Goal: Task Accomplishment & Management: Use online tool/utility

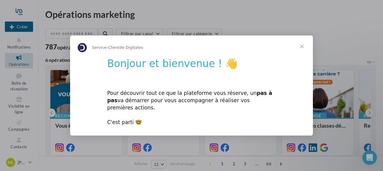
click at [302, 53] on span "Fermer" at bounding box center [302, 47] width 22 height 22
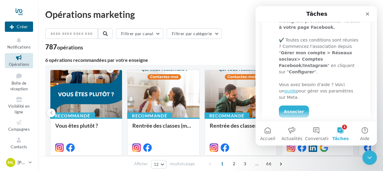
scroll to position [152, 0]
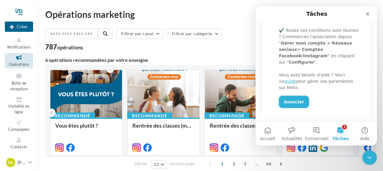
click at [292, 96] on link "Associer" at bounding box center [294, 102] width 30 height 12
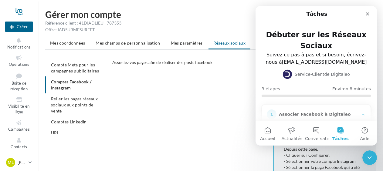
click at [71, 86] on ul "Compte Meta pour les campagnes publicitaires Comptes Facebook / Instagram Relie…" at bounding box center [76, 98] width 62 height 79
click at [61, 84] on ul "Compte Meta pour les campagnes publicitaires Comptes Facebook / Instagram Relie…" at bounding box center [76, 98] width 62 height 79
drag, startPoint x: 291, startPoint y: 13, endPoint x: 291, endPoint y: 23, distance: 9.7
click at [291, 23] on div "Tâches Débuter sur les Réseaux Sociaux Suivez ce pas à pas et si besoin, écrive…" at bounding box center [316, 63] width 121 height 115
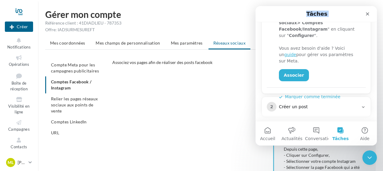
scroll to position [182, 0]
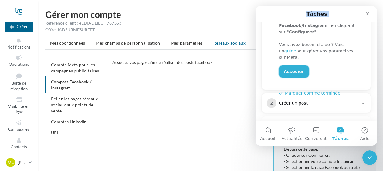
click at [291, 66] on link "Associer" at bounding box center [294, 72] width 30 height 12
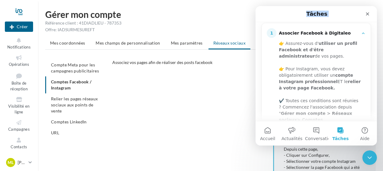
scroll to position [91, 0]
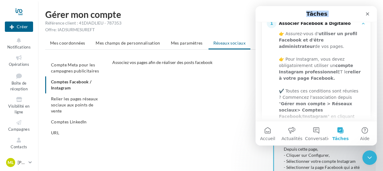
click at [222, 92] on div "CONFIGURER MES COMPTES POUR POSTER sur instagram et facebook Depuis Instagram, …" at bounding box center [246, 137] width 268 height 121
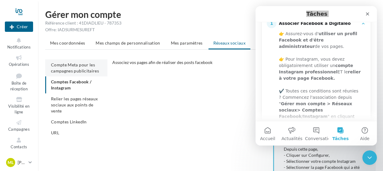
click at [80, 66] on span "Compte Meta pour les campagnes publicitaires" at bounding box center [75, 67] width 48 height 11
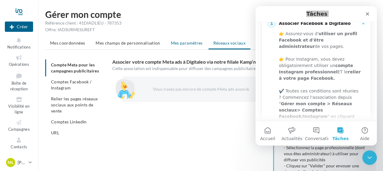
click at [180, 46] on li "Mes paramètres" at bounding box center [187, 43] width 42 height 11
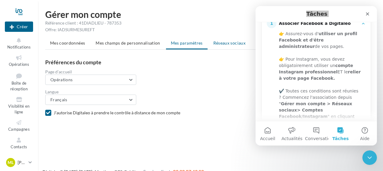
click at [218, 45] on span "Réseaux sociaux" at bounding box center [229, 42] width 32 height 5
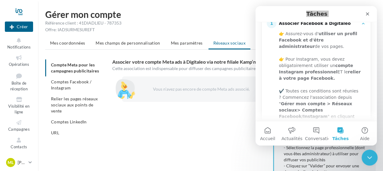
click at [367, 157] on icon "Fermer le Messenger Intercom" at bounding box center [368, 156] width 7 height 7
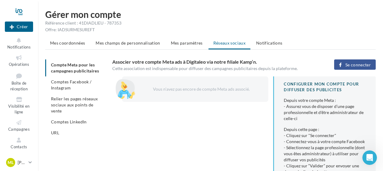
click at [347, 59] on button "Se connecter" at bounding box center [355, 64] width 42 height 10
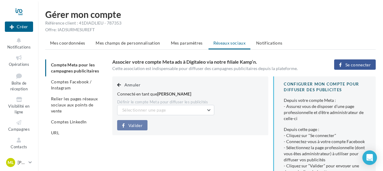
click at [158, 120] on div "Valider" at bounding box center [190, 125] width 146 height 10
click at [169, 113] on button "Sélectionner une page" at bounding box center [165, 110] width 97 height 10
click at [128, 131] on button "Morgane Lautier - Immobilier (Admin)" at bounding box center [165, 126] width 97 height 16
click at [127, 129] on button "Valider" at bounding box center [132, 125] width 30 height 10
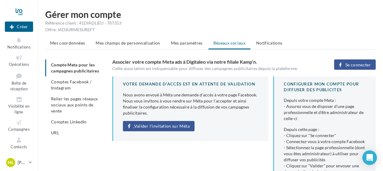
click at [152, 127] on span "Valider l'invitation sur Méta" at bounding box center [162, 126] width 56 height 5
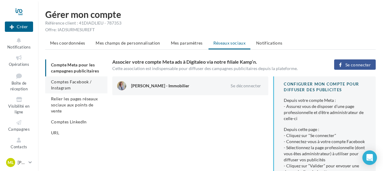
click at [82, 82] on span "Comptes Facebook / Instagram" at bounding box center [71, 84] width 40 height 11
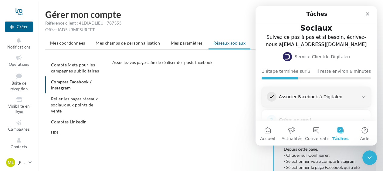
scroll to position [9, 0]
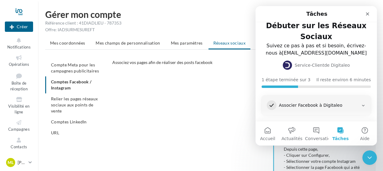
click at [361, 103] on icon "Intercom Messenger" at bounding box center [363, 105] width 5 height 5
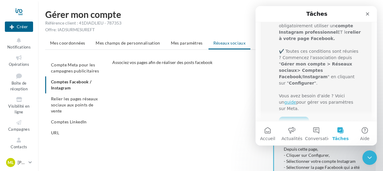
scroll to position [161, 0]
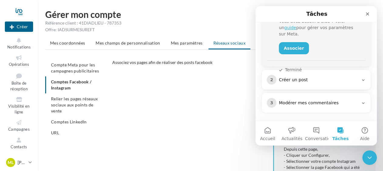
click at [321, 81] on div "Créer un post" at bounding box center [319, 80] width 80 height 6
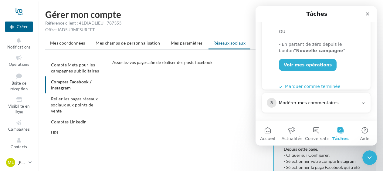
click at [185, 108] on div "CONFIGURER MES COMPTES POUR POSTER sur instagram et facebook Depuis Instagram, …" at bounding box center [246, 137] width 268 height 121
click at [366, 151] on div "Fermer le Messenger Intercom" at bounding box center [368, 157] width 15 height 15
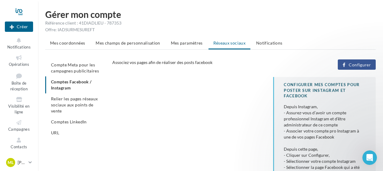
scroll to position [0, 0]
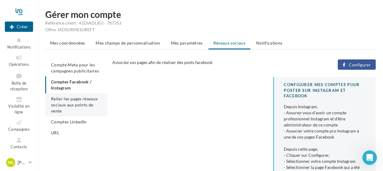
click at [79, 103] on span "Relier les pages réseaux sociaux aux points de vente" at bounding box center [74, 104] width 47 height 17
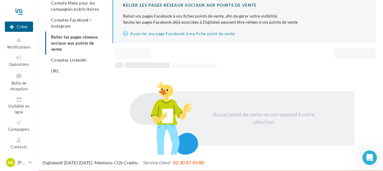
scroll to position [62, 0]
click at [80, 61] on span "Comptes LinkedIn" at bounding box center [69, 59] width 36 height 5
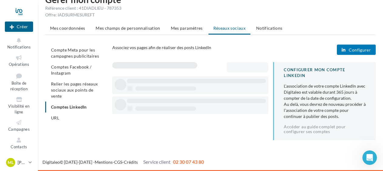
scroll to position [15, 0]
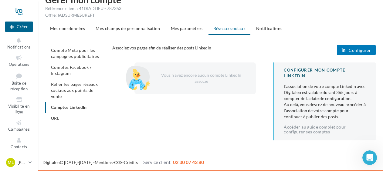
click at [352, 50] on span "Configurer" at bounding box center [360, 50] width 22 height 5
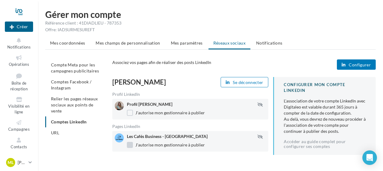
click at [131, 145] on label "J'autorise mon gestionnaire à publier" at bounding box center [166, 145] width 78 height 6
click at [106, 126] on ul "Compte Meta pour les campagnes publicitaires Comptes Facebook / Instagram Relie…" at bounding box center [76, 98] width 62 height 79
click at [62, 131] on li "URL" at bounding box center [76, 132] width 62 height 11
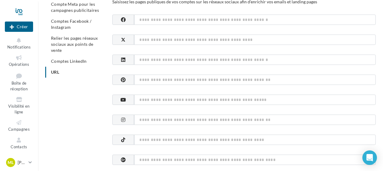
scroll to position [30, 0]
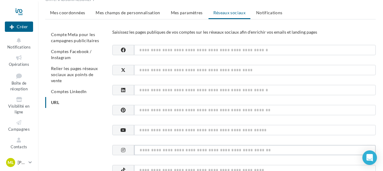
click at [155, 147] on input at bounding box center [255, 150] width 242 height 10
paste input "**********"
type input "**********"
click at [207, 53] on input at bounding box center [255, 50] width 242 height 10
paste input "**********"
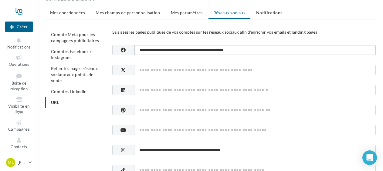
type input "**********"
click at [151, 90] on input at bounding box center [255, 90] width 242 height 10
paste input "**********"
type input "**********"
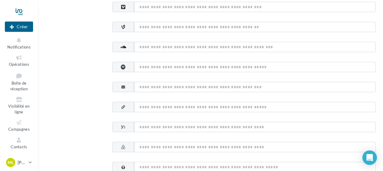
scroll to position [303, 0]
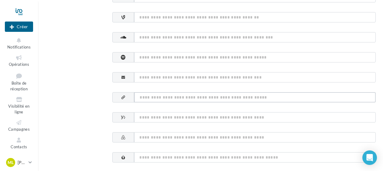
click at [175, 96] on input at bounding box center [255, 97] width 242 height 10
paste input "**********"
type input "**********"
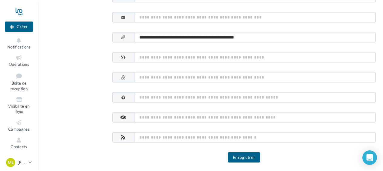
scroll to position [364, 0]
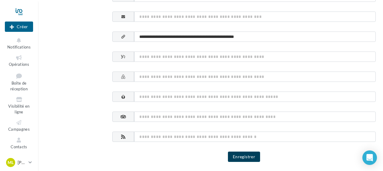
click at [239, 159] on button "Enregistrer" at bounding box center [244, 157] width 32 height 10
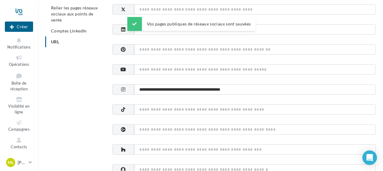
scroll to position [0, 0]
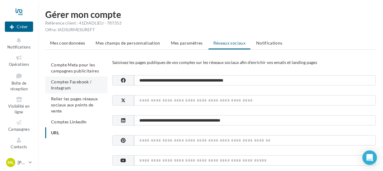
click at [85, 82] on span "Comptes Facebook / Instagram" at bounding box center [71, 84] width 40 height 11
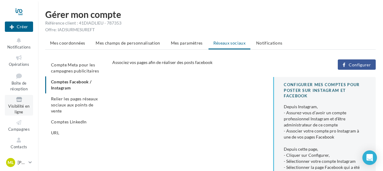
click at [26, 103] on icon at bounding box center [19, 99] width 25 height 7
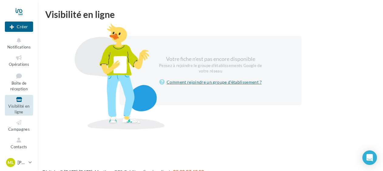
click at [214, 80] on link "Comment rejoindre un groupe d'établissement ?" at bounding box center [210, 82] width 102 height 7
click at [51, 75] on div "Votre fiche n'est pas encore disponible Pensez à rejoindre le groupe d'établiss…" at bounding box center [210, 71] width 330 height 84
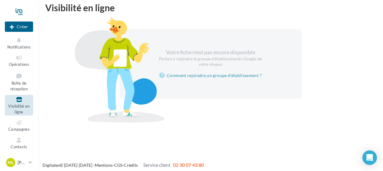
scroll to position [10, 0]
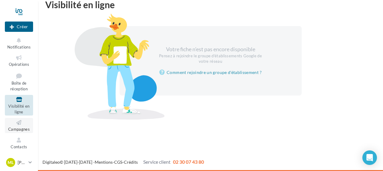
click at [16, 127] on span "Campagnes" at bounding box center [19, 129] width 22 height 5
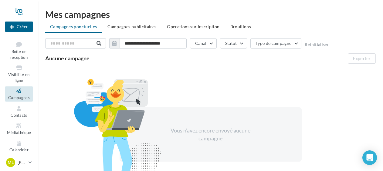
scroll to position [36, 0]
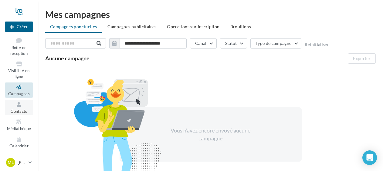
click at [15, 108] on link "Contacts" at bounding box center [19, 107] width 28 height 15
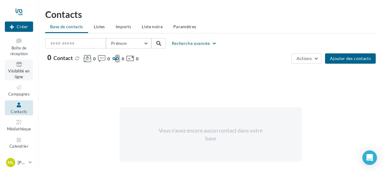
scroll to position [36, 0]
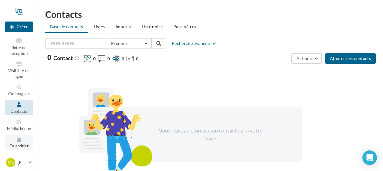
click at [15, 143] on link "Calendrier" at bounding box center [19, 142] width 28 height 15
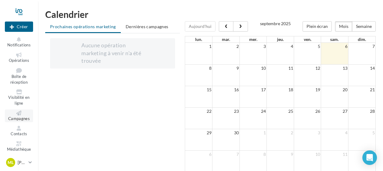
click at [17, 114] on icon at bounding box center [19, 113] width 25 height 5
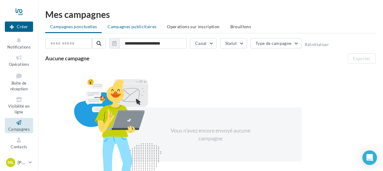
click at [143, 25] on span "Campagnes publicitaires" at bounding box center [131, 26] width 49 height 5
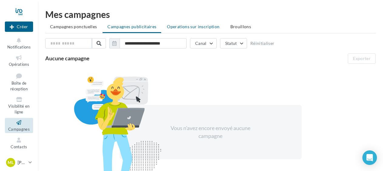
click at [179, 27] on span "Operations sur inscription" at bounding box center [193, 26] width 53 height 5
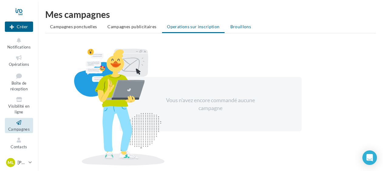
click at [232, 27] on span "Brouillons" at bounding box center [240, 26] width 21 height 5
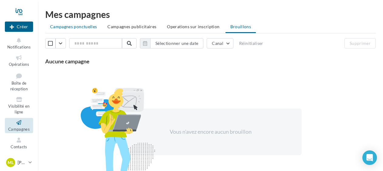
click at [64, 25] on span "Campagnes ponctuelles" at bounding box center [73, 26] width 47 height 5
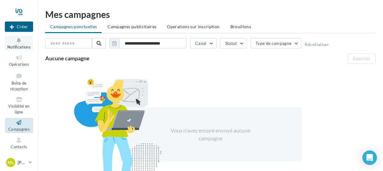
click at [15, 44] on button "Notifications" at bounding box center [19, 43] width 28 height 15
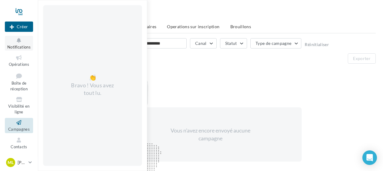
click at [22, 47] on span "Notifications" at bounding box center [18, 47] width 23 height 5
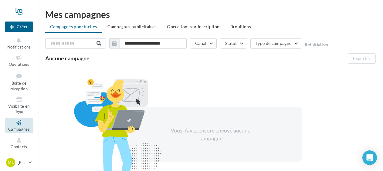
click at [63, 10] on div "Mes campagnes" at bounding box center [210, 14] width 330 height 9
click at [63, 14] on div "Mes campagnes" at bounding box center [210, 14] width 330 height 9
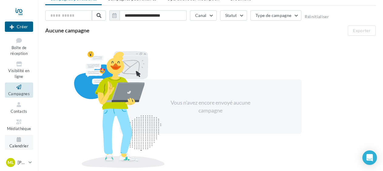
scroll to position [55, 0]
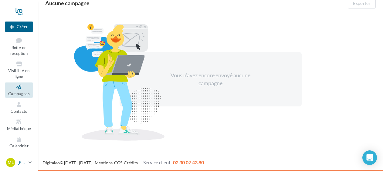
click at [11, 162] on span "ML" at bounding box center [11, 163] width 6 height 6
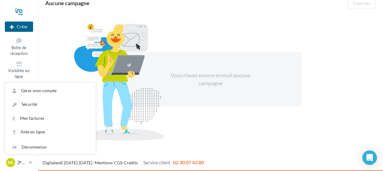
click at [42, 35] on div "**********" at bounding box center [210, 49] width 345 height 191
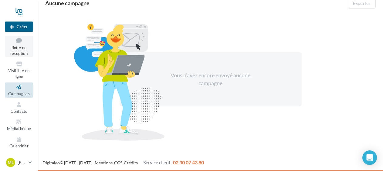
click at [18, 45] on link "Boîte de réception" at bounding box center [19, 46] width 28 height 22
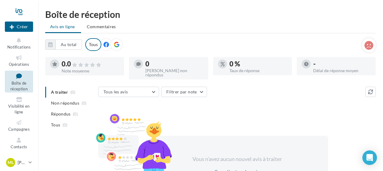
click at [101, 43] on div at bounding box center [106, 44] width 13 height 13
click at [116, 43] on icon at bounding box center [116, 44] width 5 height 5
click at [29, 164] on icon at bounding box center [30, 162] width 3 height 5
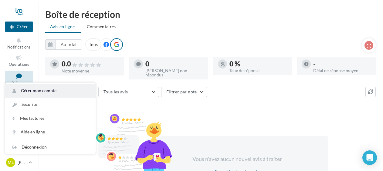
click at [63, 94] on link "Gérer mon compte" at bounding box center [50, 91] width 90 height 14
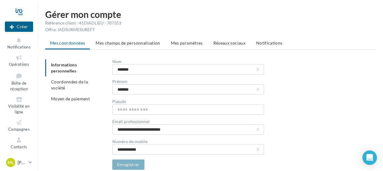
click at [114, 37] on div "**********" at bounding box center [210, 95] width 345 height 170
click at [115, 42] on span "Mes champs de personnalisation" at bounding box center [128, 42] width 65 height 5
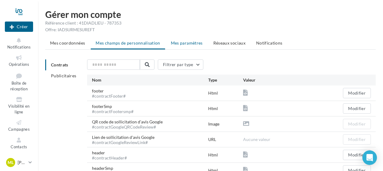
click at [192, 45] on span "Mes paramètres" at bounding box center [187, 42] width 32 height 5
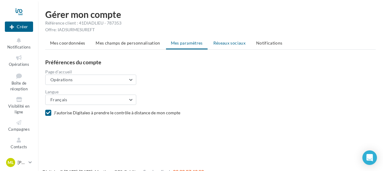
click at [219, 46] on li "Réseaux sociaux" at bounding box center [229, 43] width 42 height 11
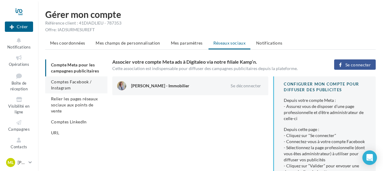
click at [79, 84] on span "Comptes Facebook / Instagram" at bounding box center [71, 84] width 40 height 11
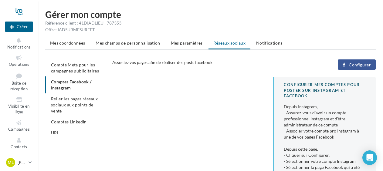
click at [360, 64] on span "Configurer" at bounding box center [360, 65] width 22 height 5
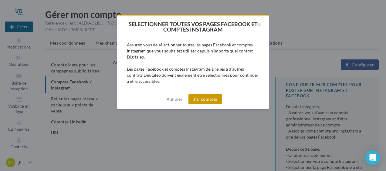
click at [201, 100] on button "J'ai compris" at bounding box center [204, 99] width 33 height 10
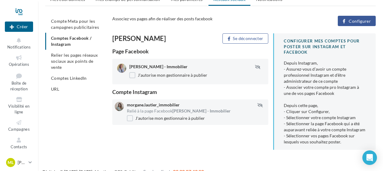
scroll to position [53, 0]
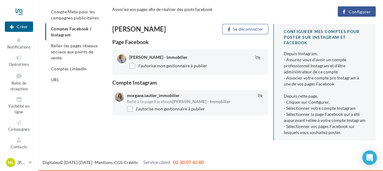
click at [125, 110] on div "morgane.lautier_immobilier Relié à la page Facebook [PERSON_NAME] - Immobilier …" at bounding box center [193, 103] width 156 height 21
click at [130, 110] on label "J'autorise mon gestionnaire à publier" at bounding box center [166, 109] width 78 height 6
click at [93, 117] on div "Compte Meta pour les campagnes publicitaires Comptes Facebook / Instagram Relie…" at bounding box center [212, 75] width 335 height 139
click at [75, 56] on li "Relier les pages réseaux sociaux aux points de vente" at bounding box center [76, 51] width 62 height 23
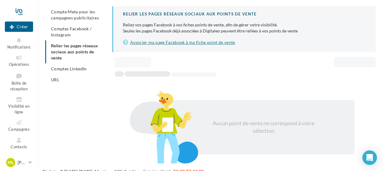
click at [160, 42] on link "Associer ma page Facebook à ma fiche point de vente" at bounding box center [244, 42] width 243 height 7
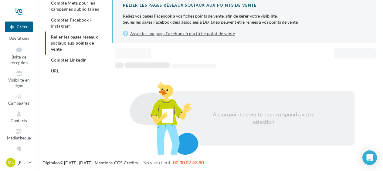
scroll to position [36, 0]
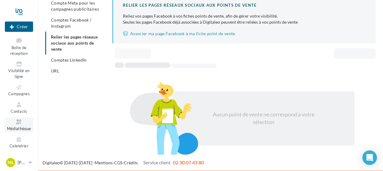
click at [22, 130] on span "Médiathèque" at bounding box center [19, 128] width 24 height 5
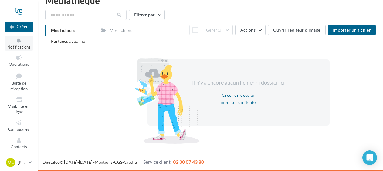
click at [17, 39] on icon at bounding box center [19, 40] width 25 height 7
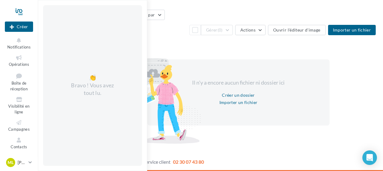
click at [293, 151] on div "Nouvelle campagne Créer Notifications 👏 Bravo ! Vous avez tout lu. Opérations B…" at bounding box center [191, 83] width 383 height 175
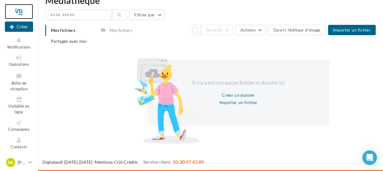
click at [20, 10] on div at bounding box center [19, 11] width 28 height 15
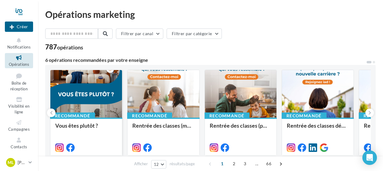
click at [84, 97] on div at bounding box center [86, 94] width 72 height 48
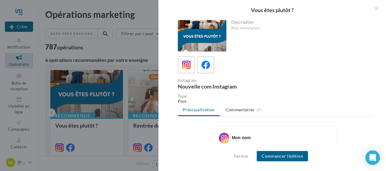
click at [139, 48] on div at bounding box center [193, 85] width 386 height 171
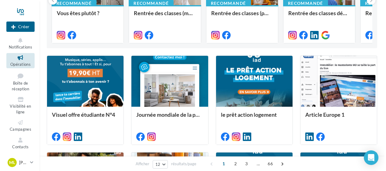
scroll to position [121, 0]
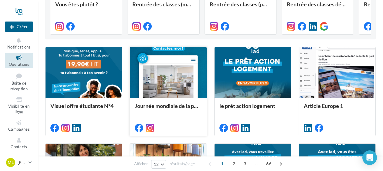
click at [172, 80] on div at bounding box center [168, 73] width 76 height 52
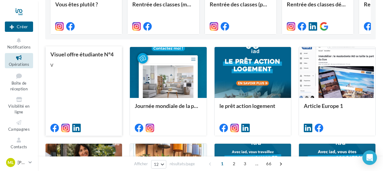
click at [86, 66] on div "V" at bounding box center [83, 65] width 67 height 6
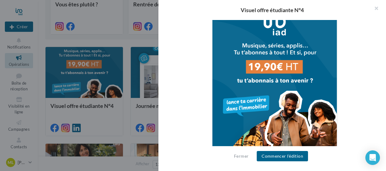
scroll to position [230, 0]
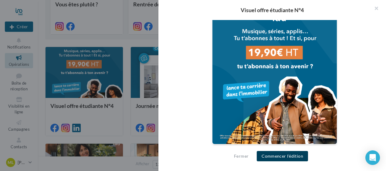
click at [282, 157] on button "Commencer l'édition" at bounding box center [282, 156] width 51 height 10
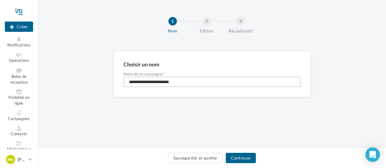
click at [193, 83] on input "**********" at bounding box center [212, 82] width 177 height 10
click at [242, 157] on button "Continuer" at bounding box center [241, 158] width 30 height 10
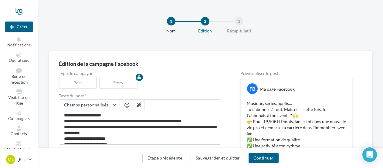
click at [128, 75] on div "Type de campagne Post Story" at bounding box center [140, 80] width 162 height 18
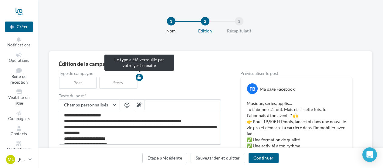
click at [117, 83] on div "Story" at bounding box center [119, 83] width 41 height 12
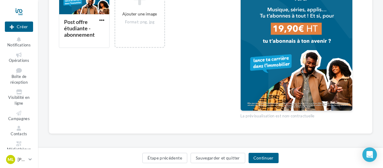
scroll to position [205, 0]
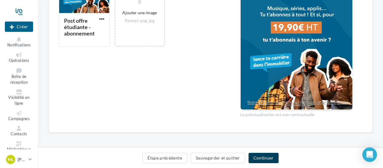
click at [266, 154] on button "Continuer" at bounding box center [264, 158] width 30 height 10
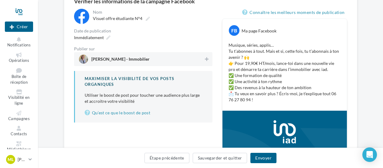
scroll to position [32, 0]
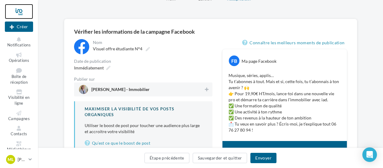
click at [18, 10] on div at bounding box center [19, 11] width 28 height 15
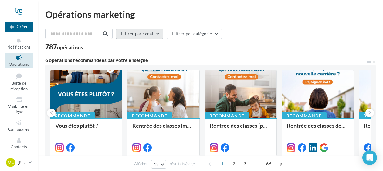
click at [162, 34] on button "Filtrer par canal" at bounding box center [139, 34] width 47 height 10
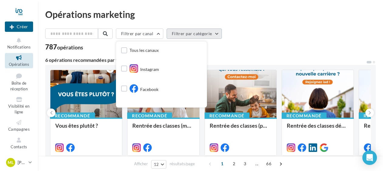
click at [180, 34] on button "Filtrer par catégorie" at bounding box center [194, 34] width 55 height 10
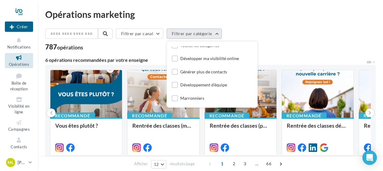
scroll to position [12, 0]
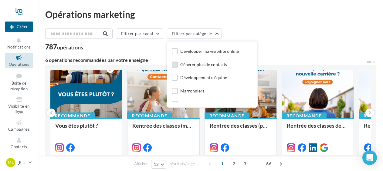
click at [217, 63] on div "Générer plus de contacts" at bounding box center [203, 65] width 47 height 6
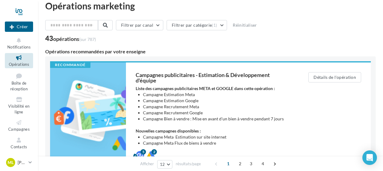
scroll to position [0, 0]
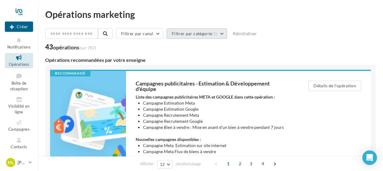
click at [212, 30] on button "Filtrer par catégorie (1)" at bounding box center [197, 34] width 60 height 10
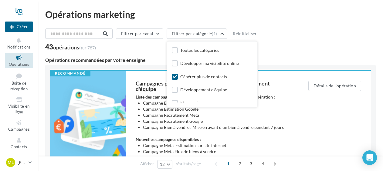
click at [177, 77] on icon at bounding box center [175, 77] width 4 height 4
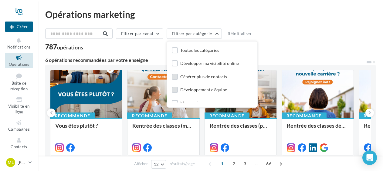
click at [217, 89] on div "Développement d'équipe" at bounding box center [203, 90] width 47 height 6
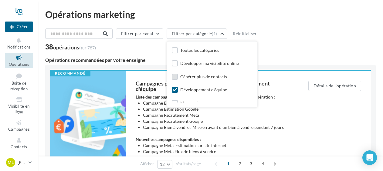
click at [293, 48] on div "38 opérations (sur 787)" at bounding box center [210, 48] width 330 height 8
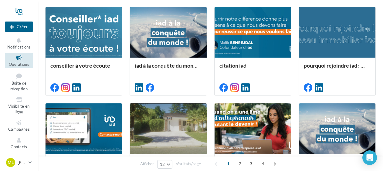
scroll to position [334, 0]
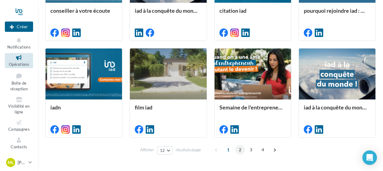
click at [240, 150] on span "2" at bounding box center [240, 150] width 10 height 10
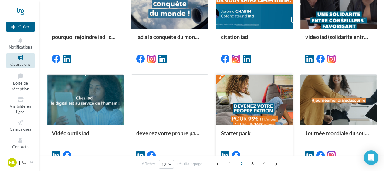
scroll to position [225, 0]
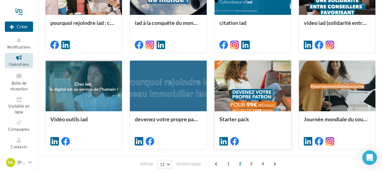
click at [277, 94] on div at bounding box center [253, 87] width 76 height 52
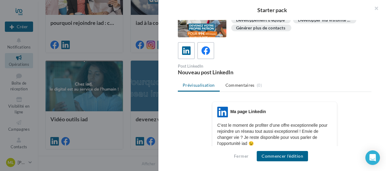
scroll to position [0, 0]
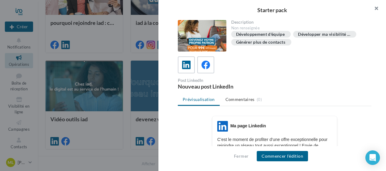
click at [377, 10] on button "button" at bounding box center [374, 9] width 24 height 18
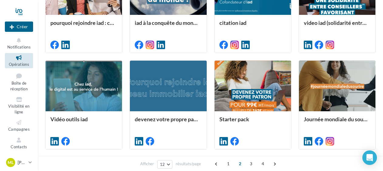
click at [211, 104] on div "pourquoi rejoindre iad : commissions iad à la conquête du monde citation iad vi…" at bounding box center [210, 105] width 330 height 283
click at [100, 81] on div at bounding box center [84, 87] width 76 height 52
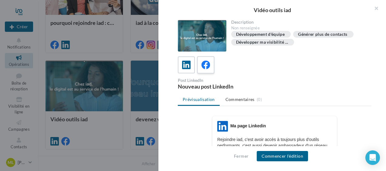
click at [212, 64] on label at bounding box center [205, 64] width 17 height 17
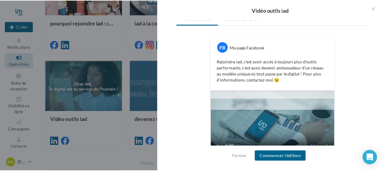
scroll to position [108, 0]
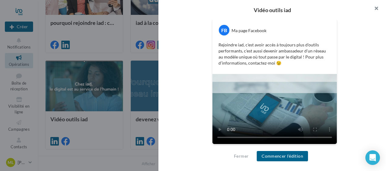
click at [379, 8] on button "button" at bounding box center [374, 9] width 24 height 18
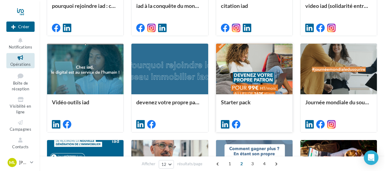
scroll to position [256, 0]
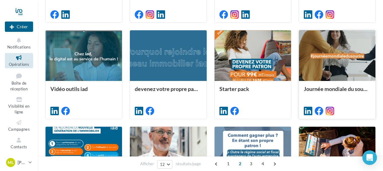
click at [327, 62] on div at bounding box center [337, 56] width 76 height 52
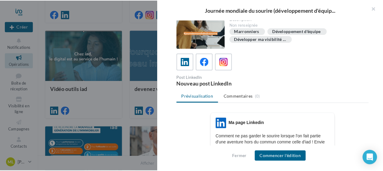
scroll to position [0, 0]
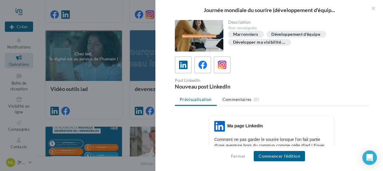
click at [141, 98] on div at bounding box center [191, 85] width 383 height 171
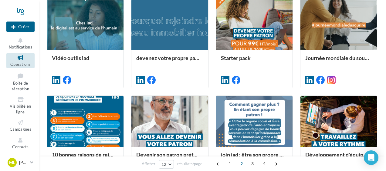
scroll to position [316, 0]
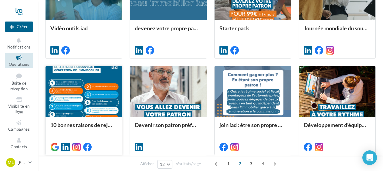
click at [87, 92] on div at bounding box center [84, 92] width 76 height 52
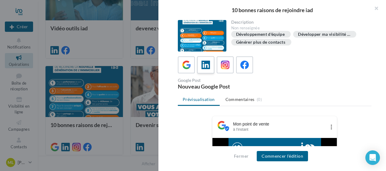
click at [207, 67] on icon at bounding box center [206, 65] width 9 height 9
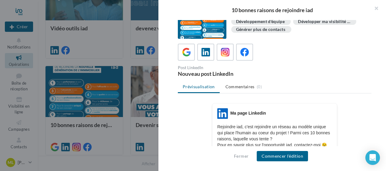
scroll to position [11, 0]
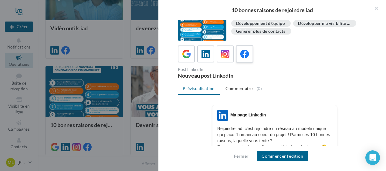
click at [242, 55] on icon at bounding box center [244, 54] width 9 height 9
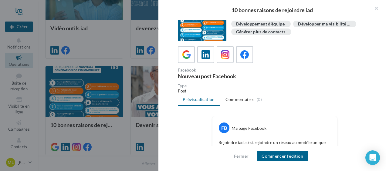
scroll to position [0, 0]
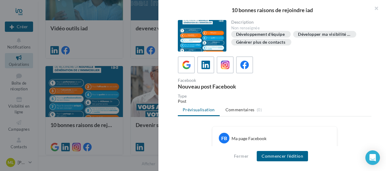
click at [129, 126] on div at bounding box center [193, 85] width 386 height 171
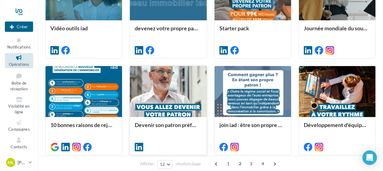
click at [168, 100] on div at bounding box center [168, 92] width 76 height 52
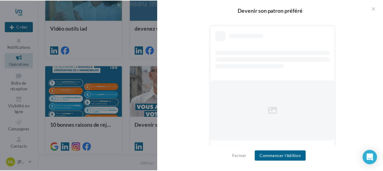
scroll to position [101, 0]
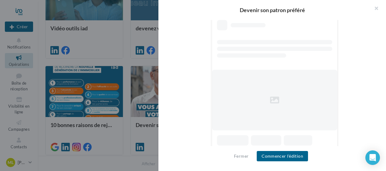
click at [313, 97] on div at bounding box center [274, 100] width 125 height 61
click at [228, 153] on div "Fermer Commencer l'édition" at bounding box center [272, 158] width 228 height 25
click at [235, 154] on button "Fermer" at bounding box center [241, 156] width 19 height 7
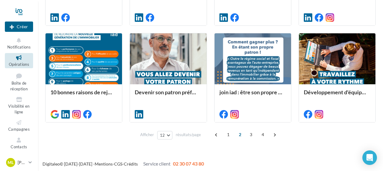
scroll to position [351, 0]
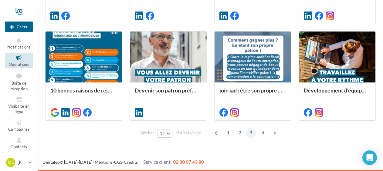
click at [252, 134] on span "3" at bounding box center [251, 133] width 10 height 10
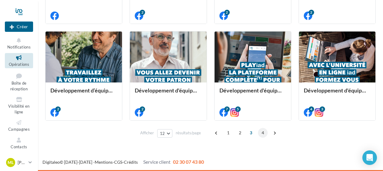
click at [262, 133] on span "4" at bounding box center [263, 133] width 10 height 10
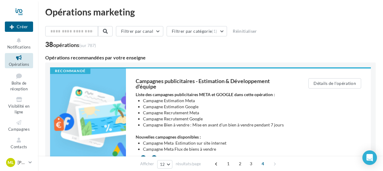
scroll to position [0, 0]
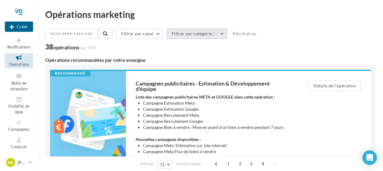
click at [190, 35] on button "Filtrer par catégorie (1)" at bounding box center [197, 34] width 60 height 10
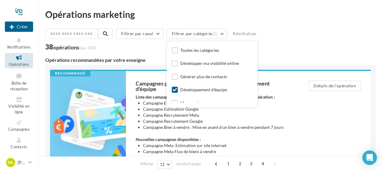
click at [177, 90] on icon at bounding box center [175, 90] width 4 height 4
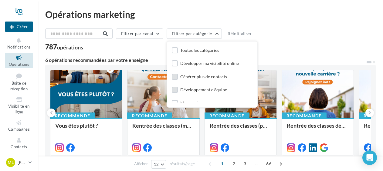
click at [178, 76] on label at bounding box center [175, 77] width 6 height 6
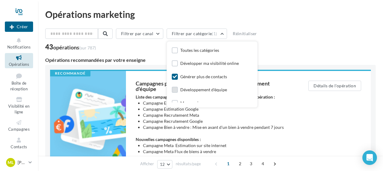
click at [338, 41] on div "Filtrer par canal Filtrer par catégorie (1) Toutes les catégories Développer ma…" at bounding box center [210, 40] width 330 height 22
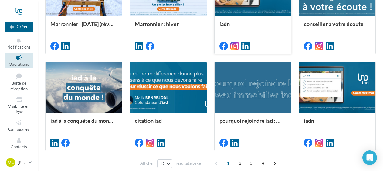
scroll to position [351, 0]
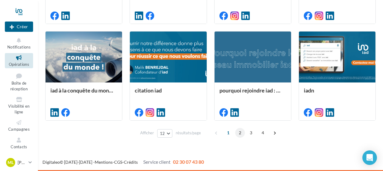
click at [242, 134] on span "2" at bounding box center [240, 133] width 10 height 10
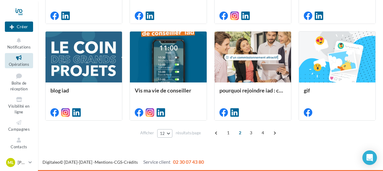
click at [169, 131] on button "12" at bounding box center [164, 133] width 15 height 8
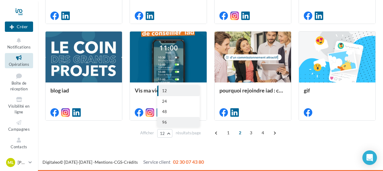
click at [169, 121] on button "96" at bounding box center [178, 122] width 42 height 11
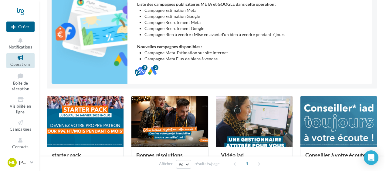
scroll to position [0, 0]
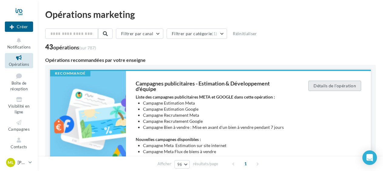
click at [342, 83] on button "Détails de l'opération" at bounding box center [334, 86] width 53 height 10
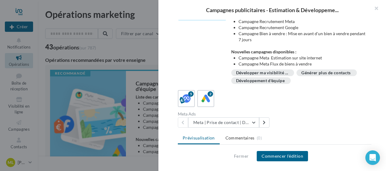
scroll to position [61, 0]
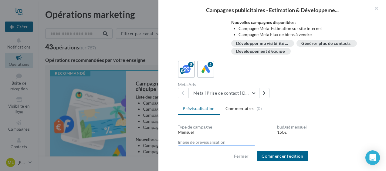
click at [256, 93] on button "Meta | Prise de contact | Demandes d'estimation" at bounding box center [223, 93] width 71 height 10
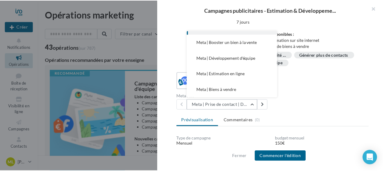
scroll to position [1, 0]
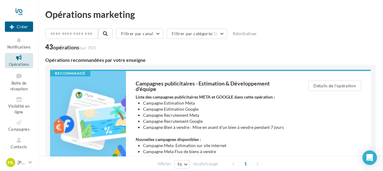
click at [86, 34] on input "text" at bounding box center [71, 34] width 53 height 10
click at [16, 58] on icon at bounding box center [19, 57] width 25 height 7
click at [70, 36] on input "text" at bounding box center [71, 34] width 53 height 10
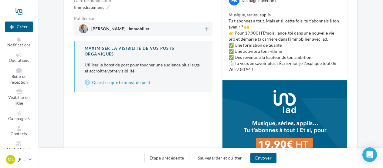
scroll to position [91, 0]
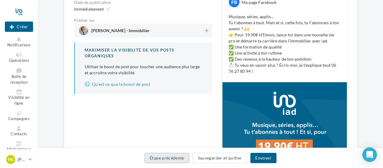
click at [152, 159] on button "Étape précédente" at bounding box center [166, 158] width 45 height 10
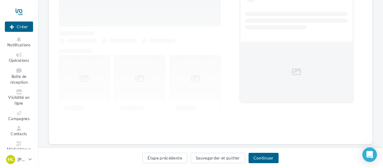
scroll to position [103, 0]
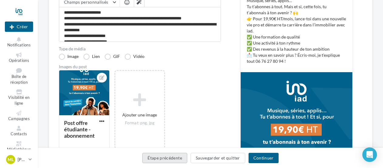
click at [152, 159] on button "Étape précédente" at bounding box center [164, 158] width 45 height 10
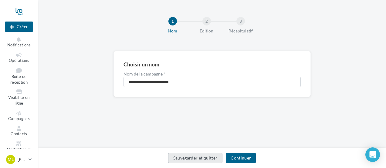
click at [210, 161] on button "Sauvegarder et quitter" at bounding box center [195, 158] width 55 height 10
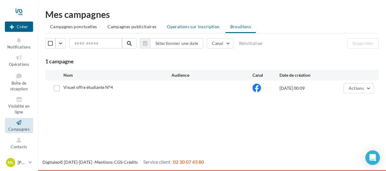
click at [174, 25] on span "Operations sur inscription" at bounding box center [193, 26] width 53 height 5
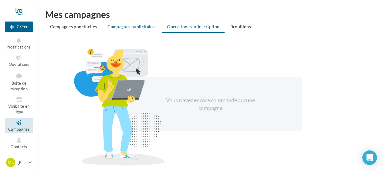
click at [121, 25] on span "Campagnes publicitaires" at bounding box center [131, 26] width 49 height 5
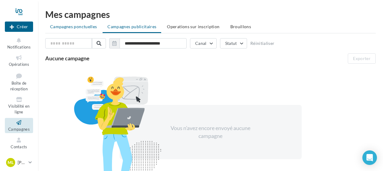
click at [88, 26] on span "Campagnes ponctuelles" at bounding box center [73, 26] width 47 height 5
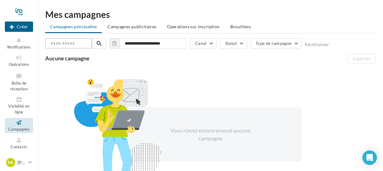
click at [78, 44] on input "text" at bounding box center [68, 43] width 47 height 10
type input "**********"
click at [16, 59] on icon at bounding box center [19, 57] width 25 height 7
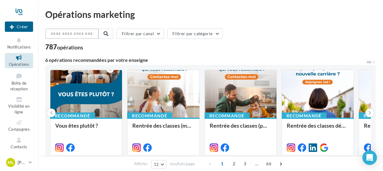
click at [92, 36] on input "text" at bounding box center [71, 34] width 53 height 10
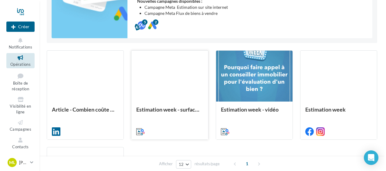
scroll to position [212, 0]
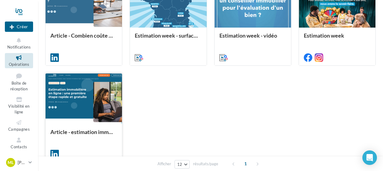
type input "**********"
click at [81, 103] on div at bounding box center [84, 99] width 76 height 52
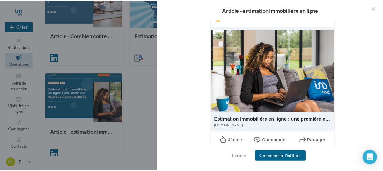
scroll to position [155, 0]
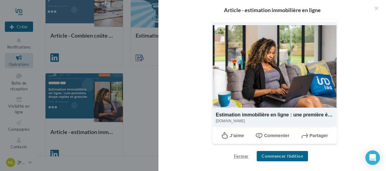
click at [240, 157] on button "Fermer" at bounding box center [241, 156] width 19 height 7
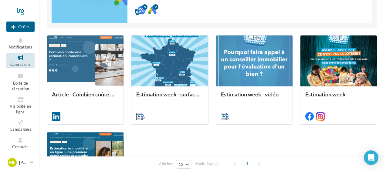
scroll to position [152, 0]
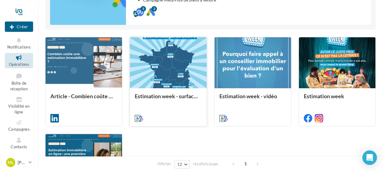
click at [178, 81] on div at bounding box center [168, 63] width 76 height 52
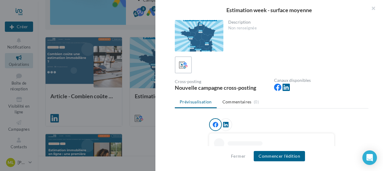
click at [132, 123] on div at bounding box center [191, 85] width 383 height 171
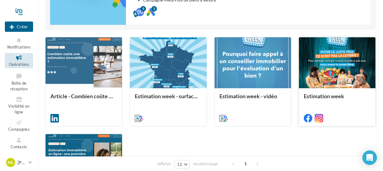
click at [317, 68] on div at bounding box center [337, 63] width 76 height 52
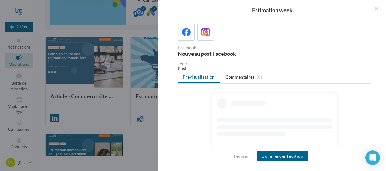
scroll to position [0, 0]
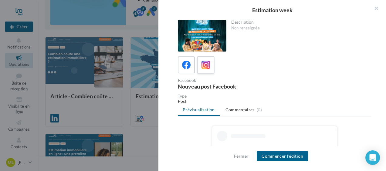
click at [207, 66] on icon at bounding box center [206, 65] width 9 height 9
click at [129, 127] on div at bounding box center [193, 85] width 386 height 171
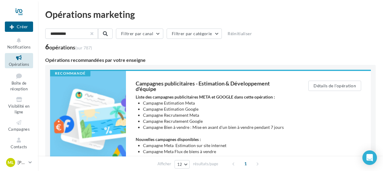
click at [93, 35] on button "button" at bounding box center [92, 33] width 2 height 2
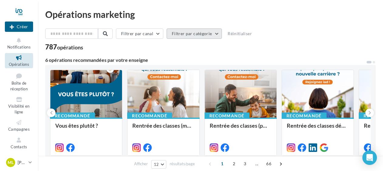
click at [222, 30] on button "Filtrer par catégorie" at bounding box center [194, 34] width 55 height 10
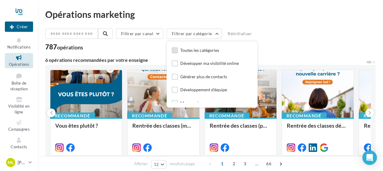
click at [199, 50] on div "Toutes les catégories" at bounding box center [199, 50] width 39 height 6
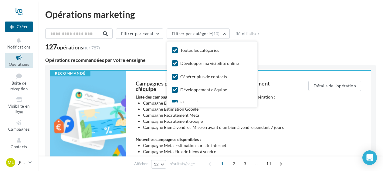
click at [199, 50] on div "Toutes les catégories" at bounding box center [199, 50] width 39 height 6
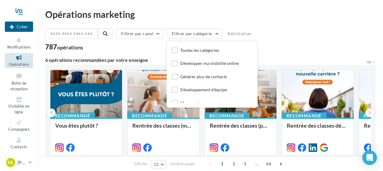
click at [306, 47] on div "787 opérations" at bounding box center [210, 48] width 330 height 8
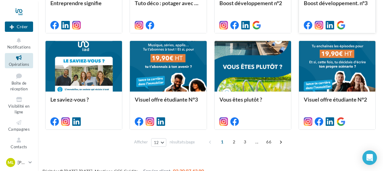
scroll to position [330, 0]
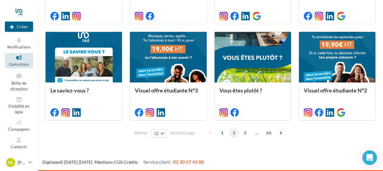
click at [235, 134] on span "2" at bounding box center [234, 133] width 10 height 10
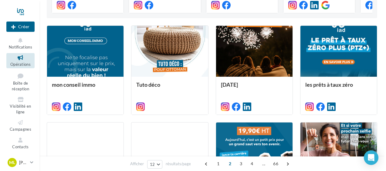
scroll to position [152, 0]
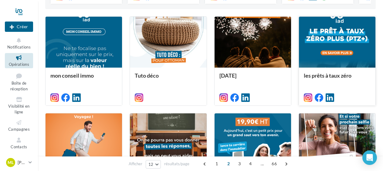
click at [325, 68] on div "les prêts à taux zéro" at bounding box center [337, 86] width 76 height 37
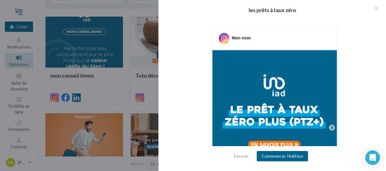
scroll to position [0, 0]
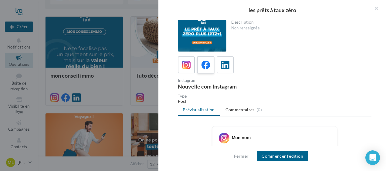
click at [202, 69] on icon at bounding box center [206, 65] width 9 height 9
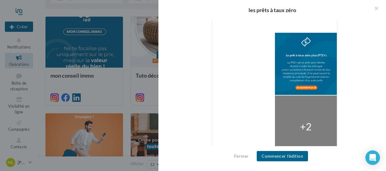
scroll to position [206, 0]
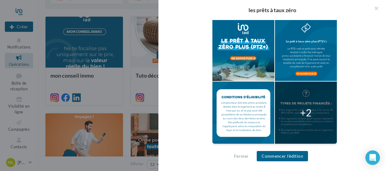
click at [313, 110] on div at bounding box center [306, 113] width 62 height 62
click at [304, 112] on div "+2" at bounding box center [306, 113] width 12 height 14
click at [288, 158] on button "Commencer l'édition" at bounding box center [282, 156] width 51 height 10
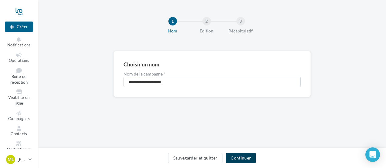
click at [242, 158] on button "Continuer" at bounding box center [241, 158] width 30 height 10
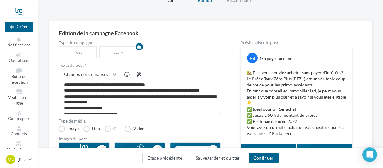
scroll to position [30, 0]
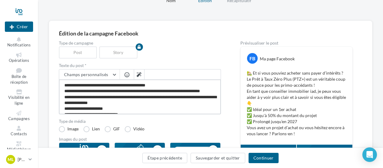
click at [187, 86] on textarea "**********" at bounding box center [140, 97] width 162 height 35
type textarea "**********"
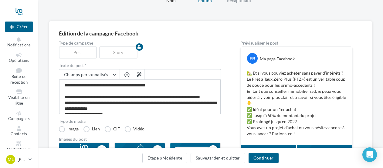
click at [171, 83] on textarea "**********" at bounding box center [140, 97] width 162 height 35
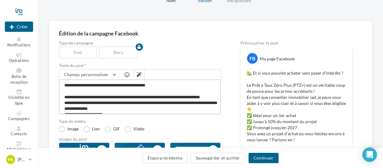
click at [169, 103] on textarea "**********" at bounding box center [140, 97] width 162 height 35
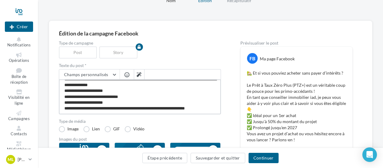
scroll to position [0, 0]
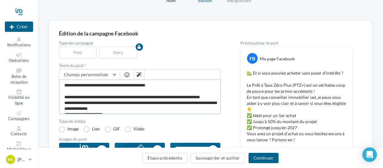
click at [64, 108] on textarea "**********" at bounding box center [140, 97] width 162 height 35
type textarea "**********"
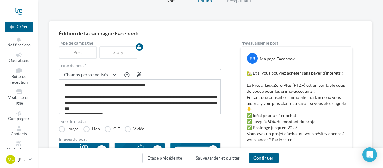
type textarea "**********"
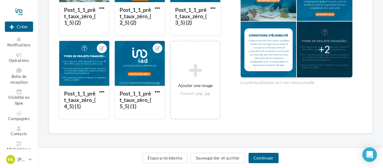
scroll to position [217, 0]
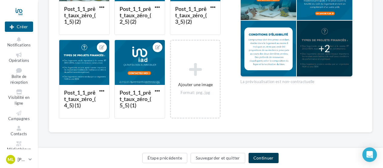
type textarea "**********"
click at [266, 156] on button "Continuer" at bounding box center [264, 158] width 30 height 10
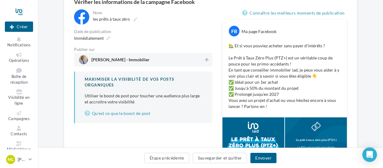
scroll to position [48, 0]
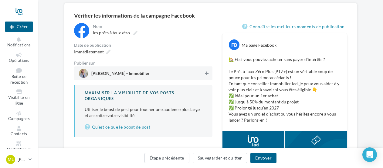
click at [208, 75] on icon at bounding box center [207, 73] width 4 height 4
click at [208, 75] on icon at bounding box center [206, 73] width 4 height 4
click at [109, 51] on icon at bounding box center [108, 52] width 4 height 4
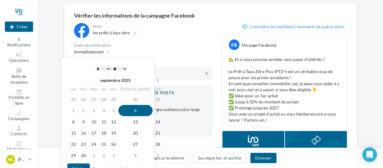
click at [128, 109] on td "6" at bounding box center [135, 110] width 34 height 11
click at [101, 66] on select "* * * * * * * * * * ** ** ** ** ** ** ** ** ** ** ** ** ** **" at bounding box center [103, 68] width 15 height 5
click at [85, 165] on button "Valider" at bounding box center [78, 169] width 22 height 10
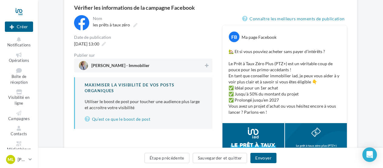
scroll to position [69, 0]
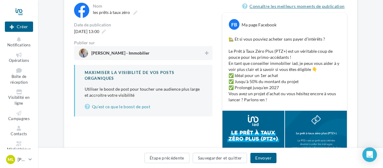
click at [338, 6] on link "Connaître les meilleurs moments de publication" at bounding box center [294, 6] width 105 height 7
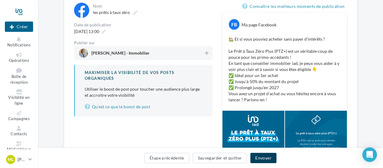
click at [262, 157] on button "Envoyer" at bounding box center [263, 158] width 26 height 10
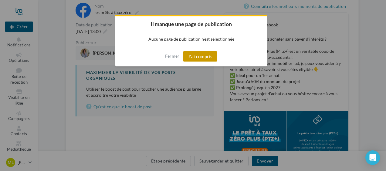
click at [208, 59] on button "J'ai compris" at bounding box center [200, 56] width 35 height 10
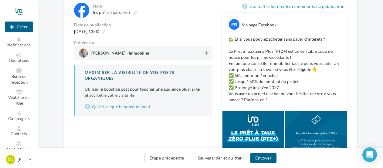
click at [209, 52] on button at bounding box center [207, 52] width 6 height 7
click at [59, 90] on div "**********" at bounding box center [210, 127] width 345 height 291
